Goal: Task Accomplishment & Management: Manage account settings

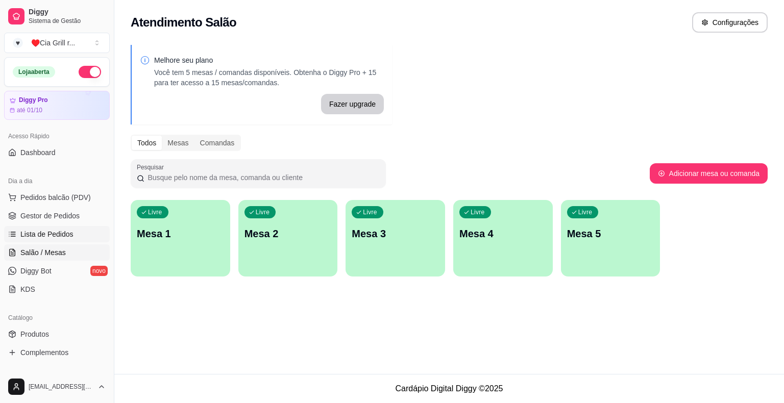
click at [29, 235] on span "Lista de Pedidos" at bounding box center [46, 234] width 53 height 10
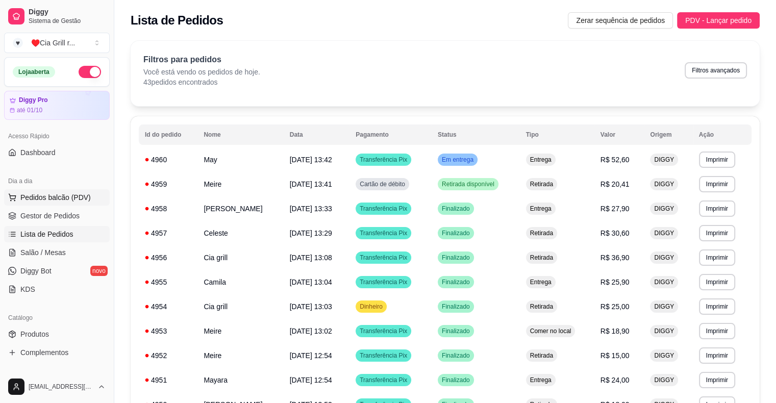
click at [70, 200] on span "Pedidos balcão (PDV)" at bounding box center [55, 197] width 70 height 10
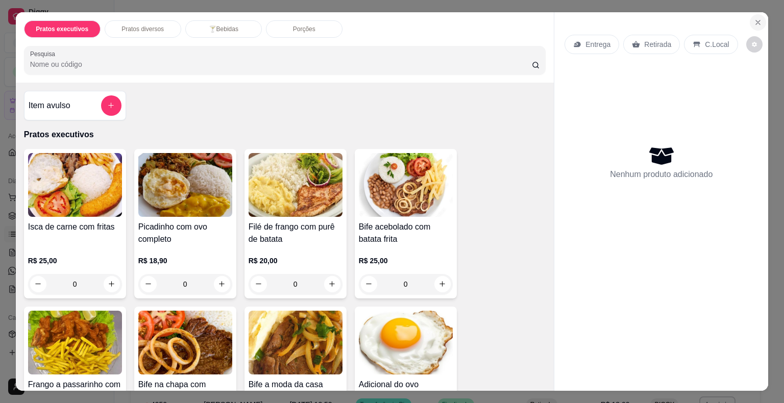
click at [754, 18] on icon "Close" at bounding box center [758, 22] width 8 height 8
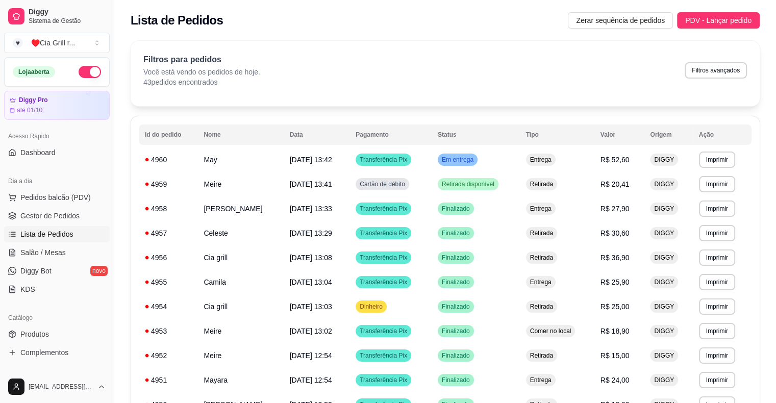
click at [83, 223] on ul "Pedidos balcão (PDV) Gestor de Pedidos Lista de Pedidos Salão / Mesas Diggy Bot…" at bounding box center [57, 243] width 106 height 108
click at [82, 223] on ul "Pedidos balcão (PDV) Gestor de Pedidos Lista de Pedidos Salão / Mesas Diggy Bot…" at bounding box center [57, 243] width 106 height 108
click at [84, 215] on link "Gestor de Pedidos" at bounding box center [57, 216] width 106 height 16
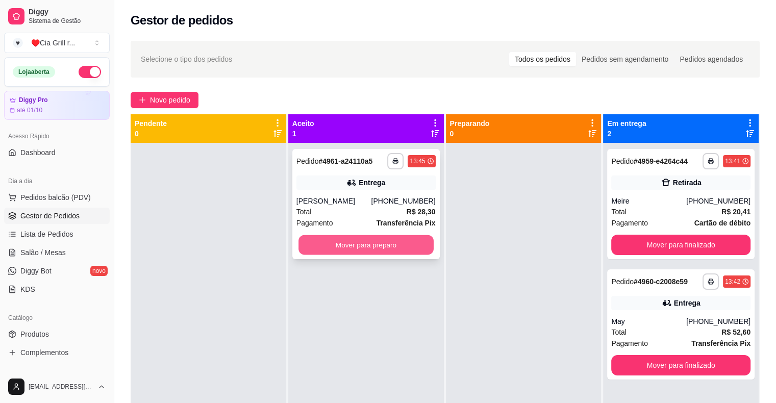
click at [369, 242] on button "Mover para preparo" at bounding box center [365, 245] width 135 height 20
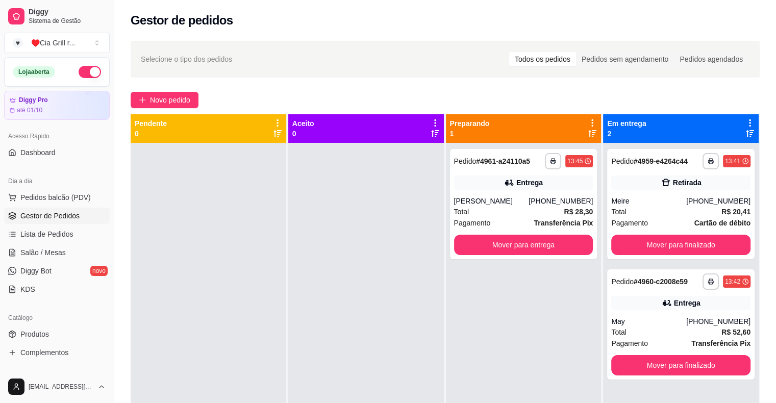
click at [369, 242] on div at bounding box center [366, 344] width 156 height 403
click at [506, 238] on button "Mover para entrega" at bounding box center [523, 245] width 135 height 20
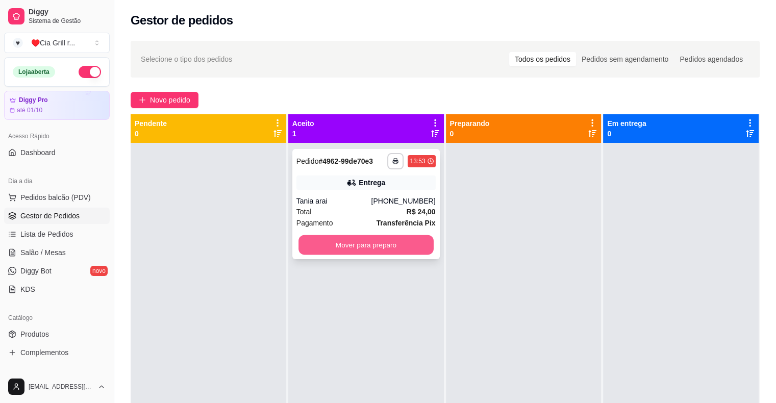
click at [397, 246] on button "Mover para preparo" at bounding box center [365, 245] width 135 height 20
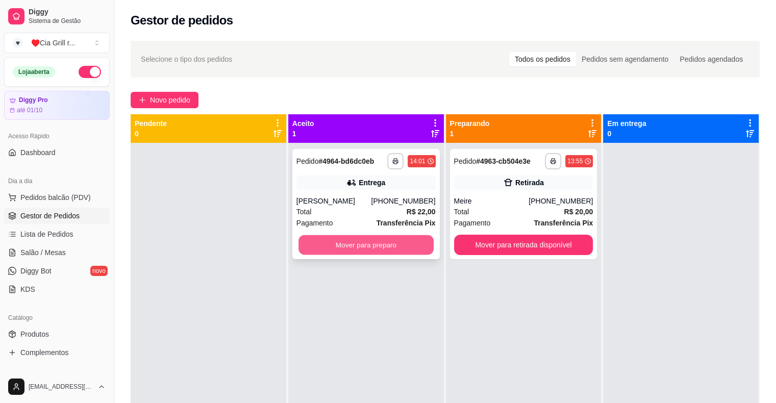
click at [388, 244] on button "Mover para preparo" at bounding box center [365, 245] width 135 height 20
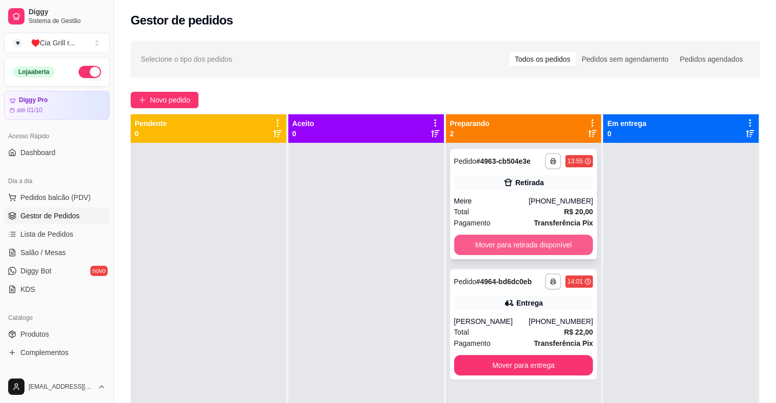
click at [471, 248] on button "Mover para retirada disponível" at bounding box center [523, 245] width 139 height 20
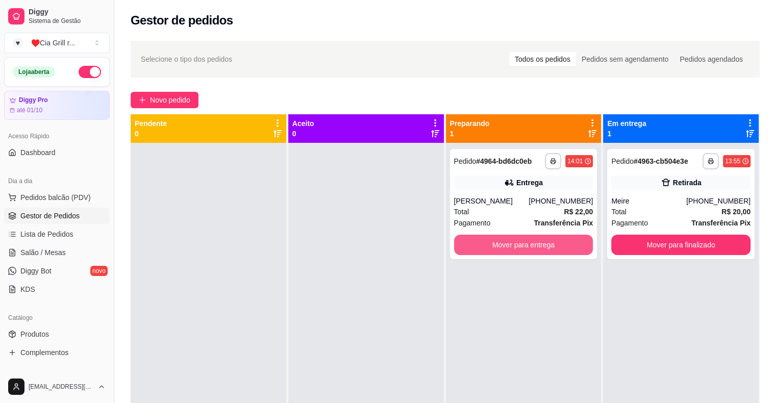
click at [471, 248] on button "Mover para entrega" at bounding box center [523, 245] width 139 height 20
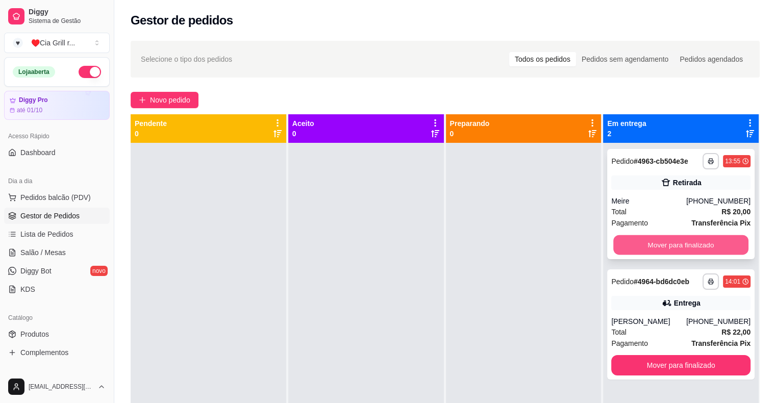
click at [701, 246] on button "Mover para finalizado" at bounding box center [680, 245] width 135 height 20
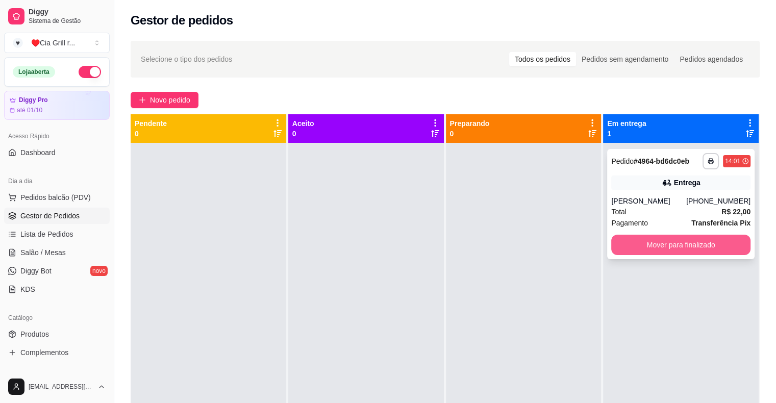
click at [669, 250] on button "Mover para finalizado" at bounding box center [680, 245] width 139 height 20
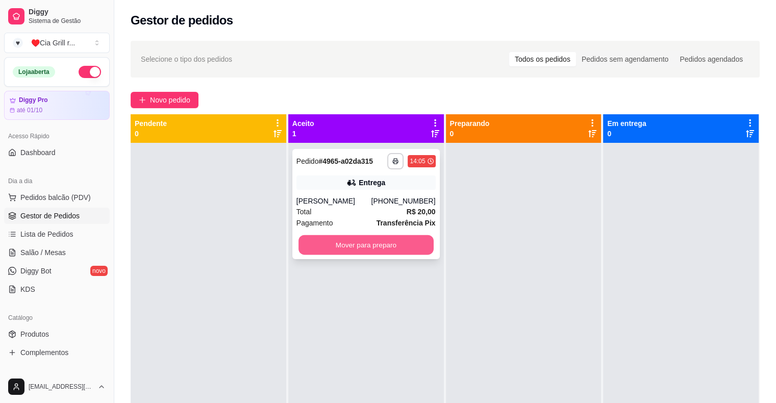
click at [420, 252] on button "Mover para preparo" at bounding box center [365, 245] width 135 height 20
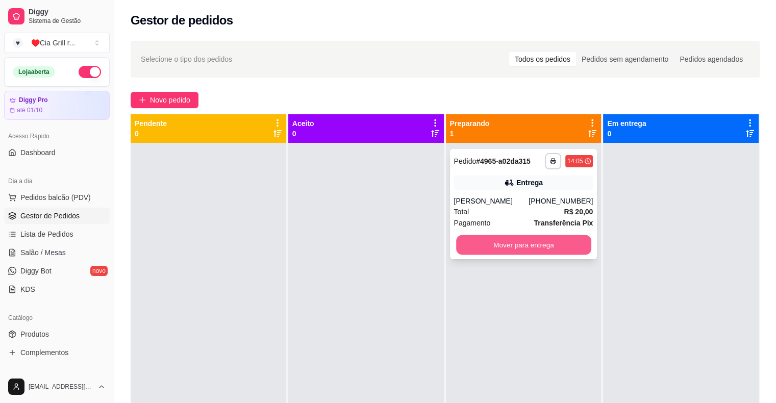
click at [553, 246] on button "Mover para entrega" at bounding box center [523, 245] width 135 height 20
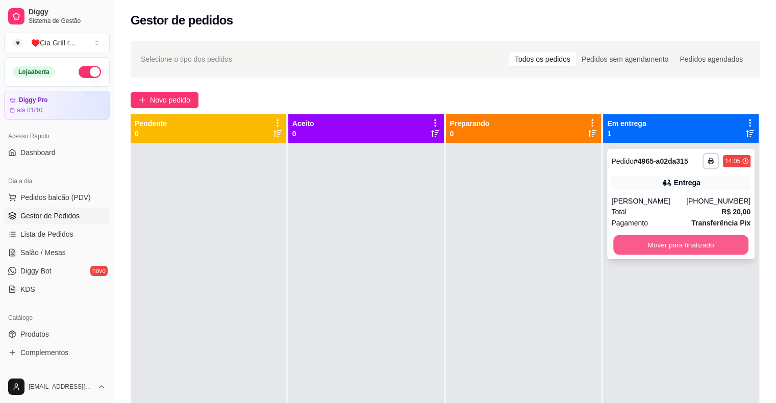
click at [657, 245] on button "Mover para finalizado" at bounding box center [680, 245] width 135 height 20
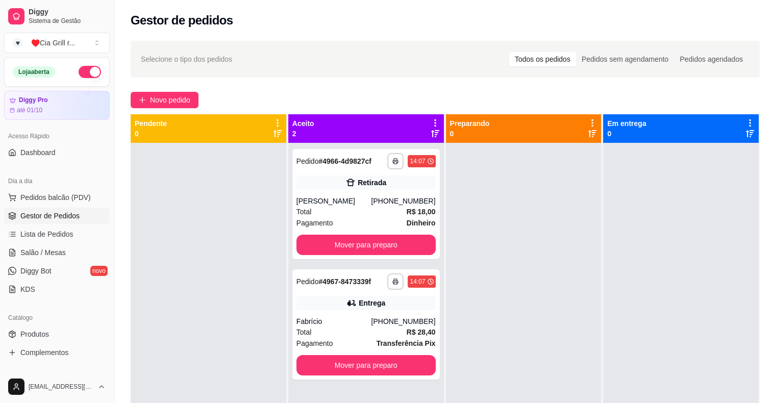
click at [657, 245] on div at bounding box center [681, 344] width 156 height 403
drag, startPoint x: 636, startPoint y: 248, endPoint x: 256, endPoint y: 316, distance: 385.6
click at [256, 316] on div at bounding box center [209, 344] width 156 height 403
click at [397, 238] on button "Mover para preparo" at bounding box center [365, 245] width 135 height 20
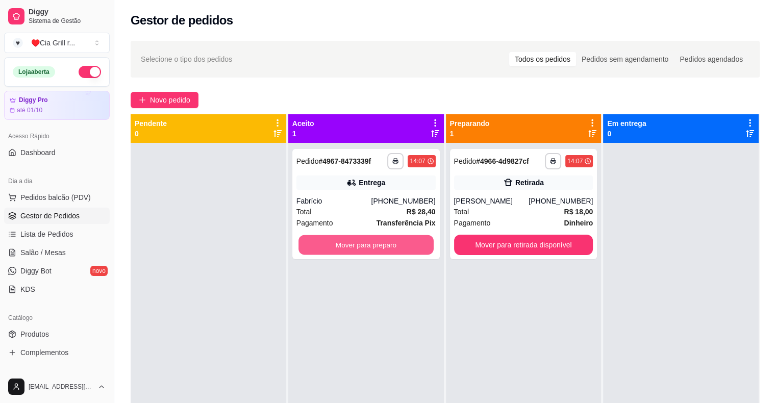
click at [397, 238] on button "Mover para preparo" at bounding box center [365, 245] width 135 height 20
click at [397, 238] on div "Mover para preparo" at bounding box center [365, 245] width 139 height 20
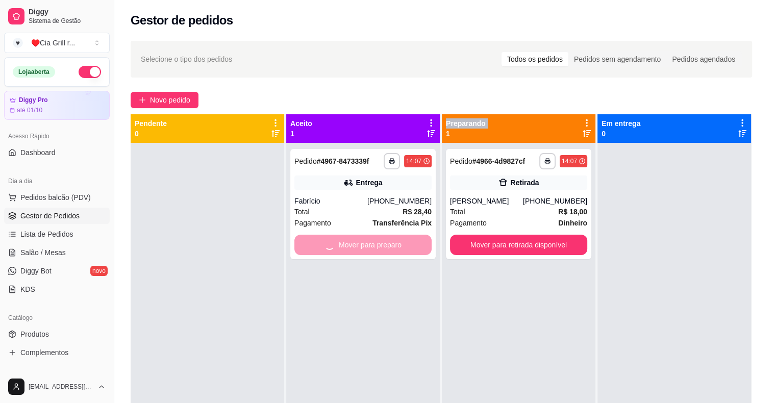
click at [397, 238] on div "ENTREGA" at bounding box center [387, 236] width 274 height 11
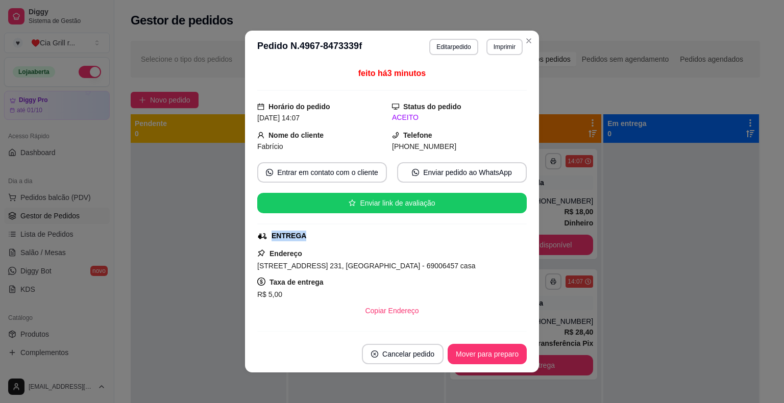
click at [397, 238] on div "ENTREGA" at bounding box center [390, 236] width 267 height 11
click at [451, 351] on button "Mover para preparo" at bounding box center [487, 354] width 77 height 20
click at [451, 351] on div "Mover para preparo" at bounding box center [479, 354] width 93 height 20
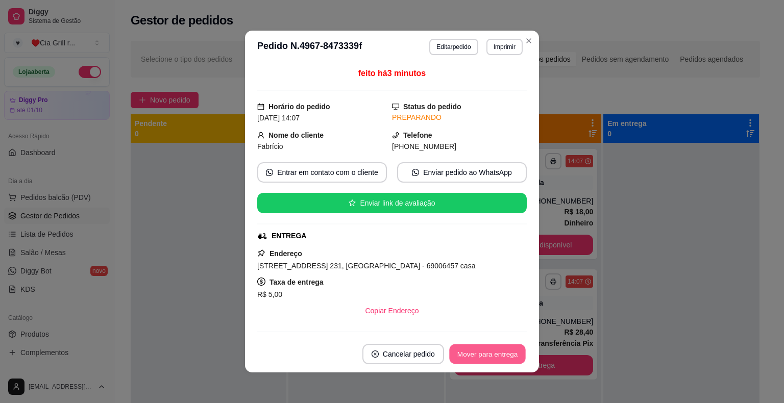
click at [451, 351] on button "Mover para entrega" at bounding box center [487, 354] width 77 height 20
click at [451, 351] on div "Mover para entrega" at bounding box center [487, 354] width 79 height 20
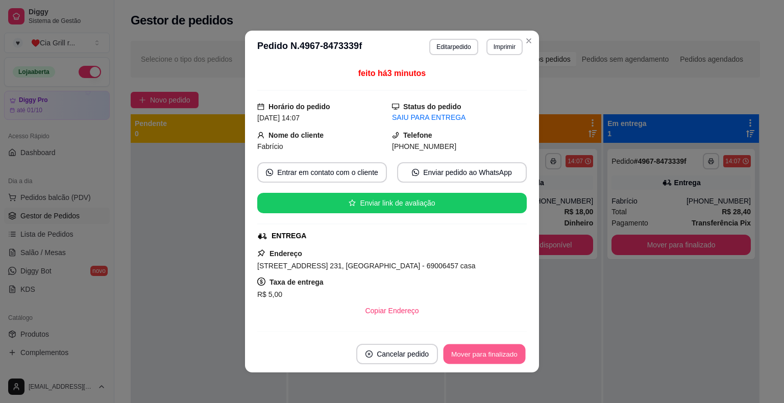
click at [482, 355] on button "Mover para finalizado" at bounding box center [484, 354] width 82 height 20
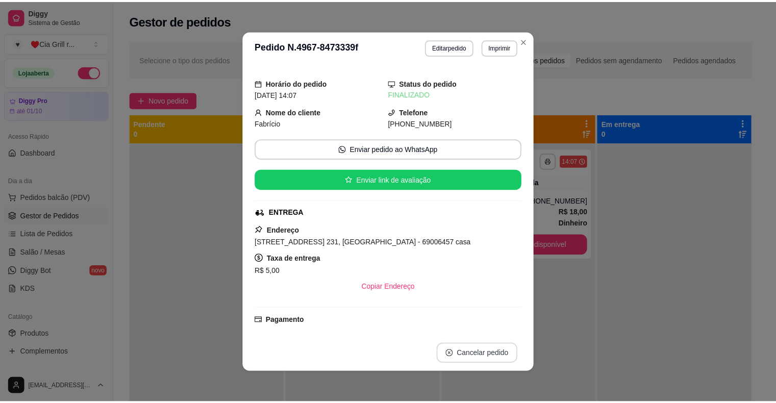
scroll to position [2, 0]
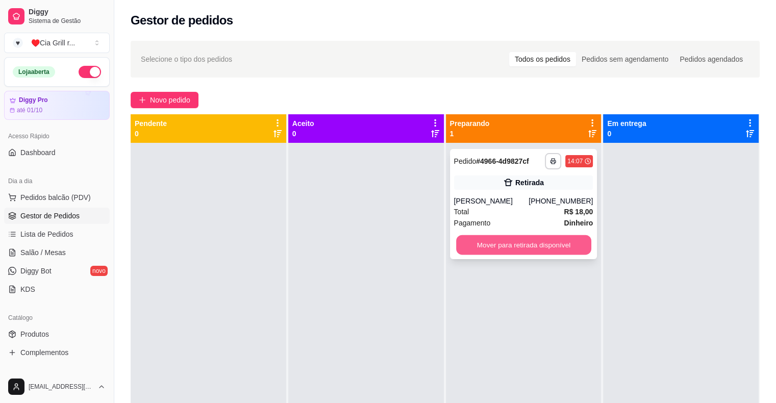
click at [505, 238] on button "Mover para retirada disponível" at bounding box center [523, 245] width 135 height 20
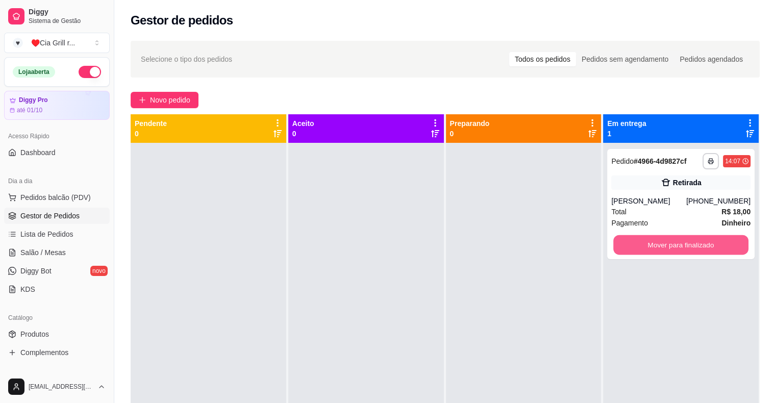
click at [648, 252] on button "Mover para finalizado" at bounding box center [680, 245] width 135 height 20
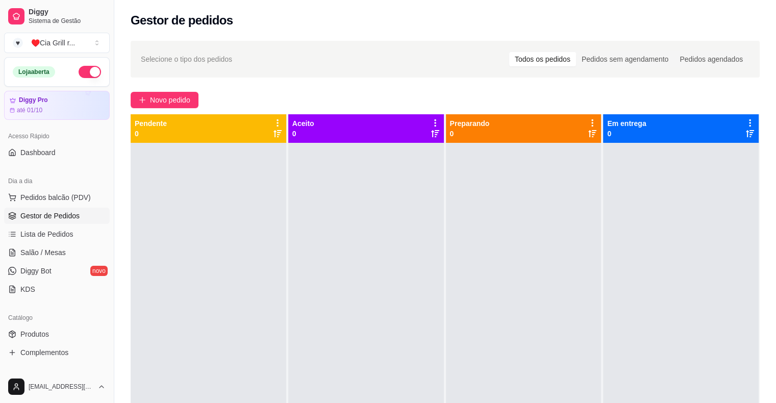
click at [643, 132] on div "Em entrega 0" at bounding box center [680, 128] width 147 height 20
click at [745, 127] on icon at bounding box center [749, 122] width 9 height 9
click at [162, 97] on span "Novo pedido" at bounding box center [170, 99] width 40 height 11
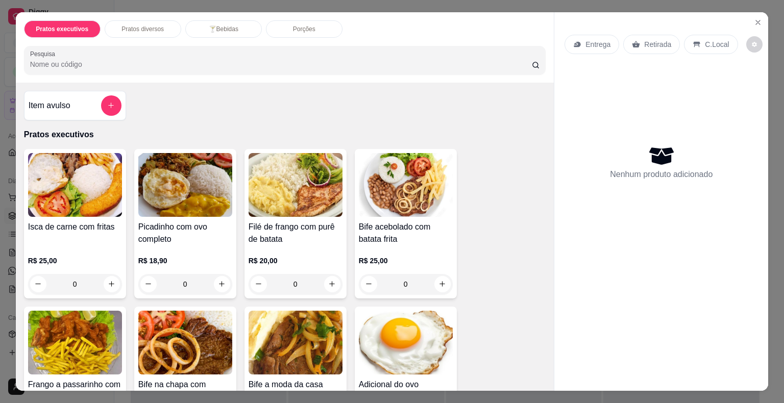
click at [162, 97] on div "Item avulso Pratos executivos Isca de carne com fritas R$ 25,00 0 Picadinho com…" at bounding box center [285, 237] width 538 height 309
click at [756, 18] on icon "Close" at bounding box center [758, 22] width 8 height 8
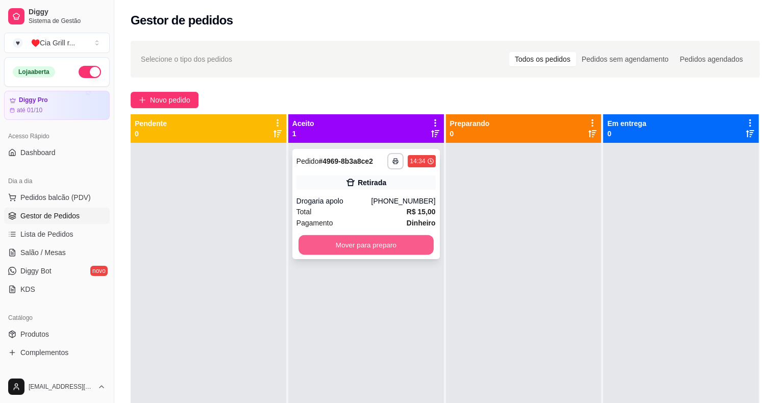
click at [325, 248] on button "Mover para preparo" at bounding box center [365, 245] width 135 height 20
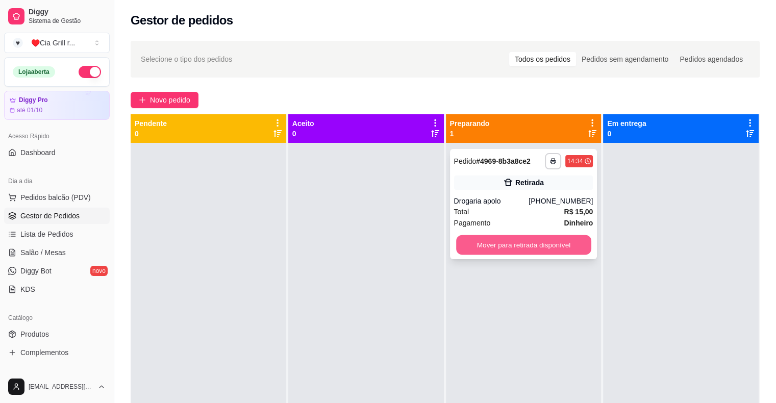
click at [468, 247] on button "Mover para retirada disponível" at bounding box center [523, 245] width 135 height 20
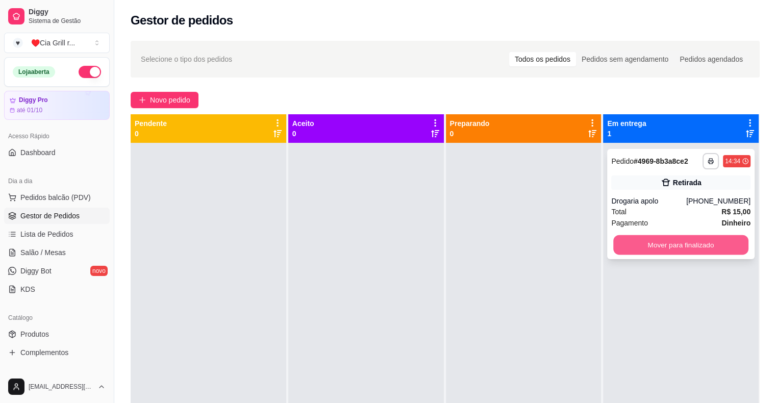
click at [708, 239] on button "Mover para finalizado" at bounding box center [680, 245] width 135 height 20
